Goal: Navigation & Orientation: Go to known website

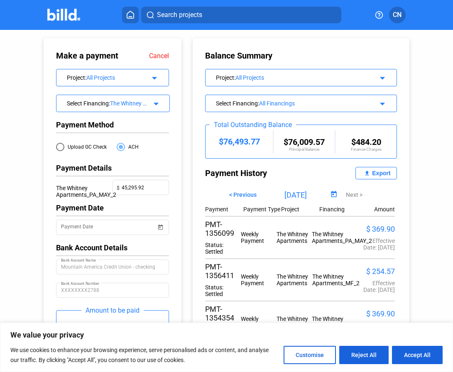
scroll to position [7, 0]
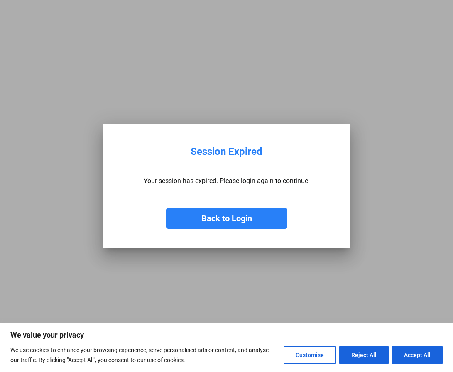
click at [252, 225] on button "Back to Login" at bounding box center [226, 218] width 121 height 21
